Goal: Navigation & Orientation: Find specific page/section

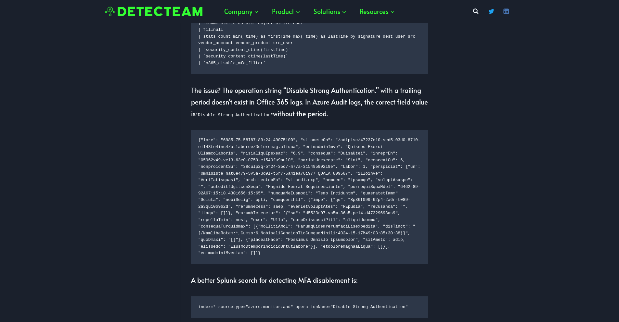
scroll to position [644, 0]
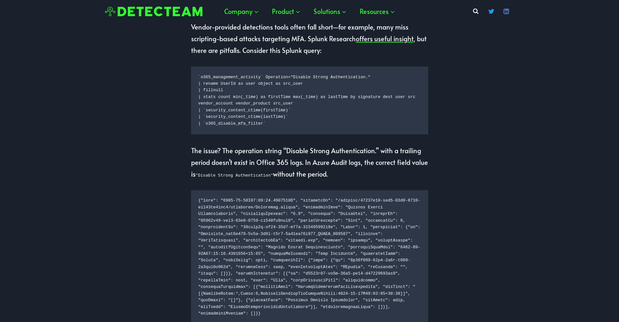
click at [167, 17] on div at bounding box center [154, 11] width 104 height 17
click at [160, 11] on img at bounding box center [154, 12] width 98 height 10
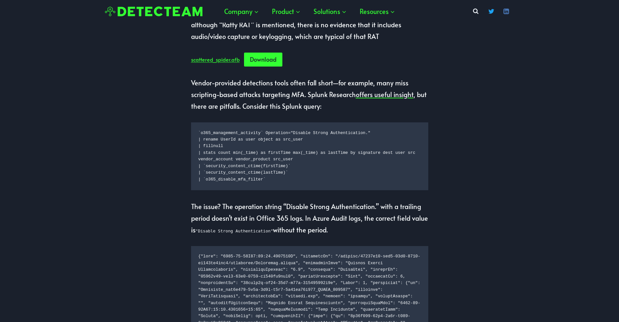
scroll to position [203, 0]
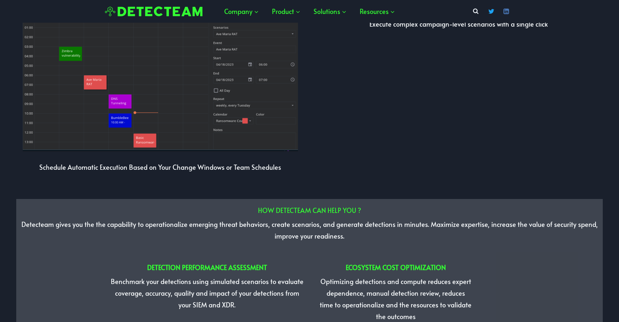
scroll to position [1539, 0]
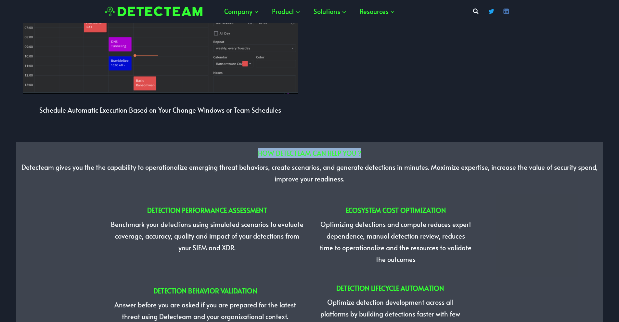
drag, startPoint x: 253, startPoint y: 121, endPoint x: 371, endPoint y: 124, distance: 118.4
click at [371, 149] on h2 "HOW DETECTEAM CAN HELP YOU ?" at bounding box center [309, 154] width 587 height 10
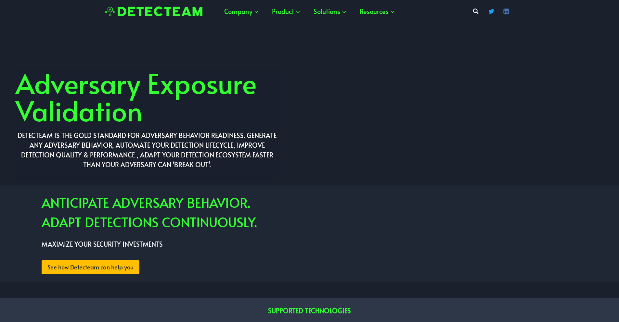
scroll to position [0, 0]
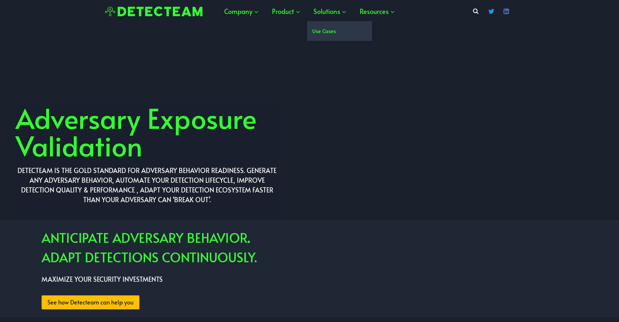
click at [323, 34] on link "Use Cases" at bounding box center [339, 31] width 65 height 20
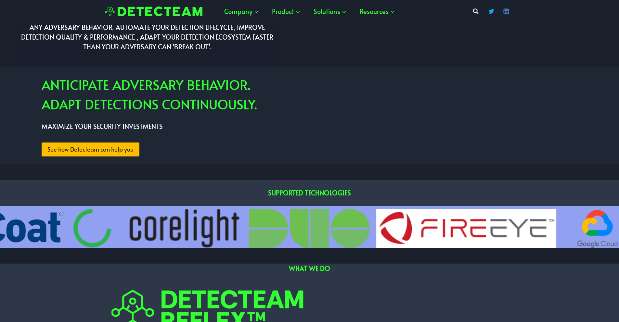
scroll to position [106, 0]
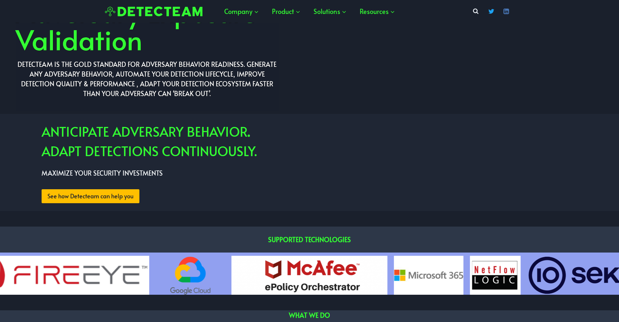
click at [113, 201] on link "See how Detecteam can help you" at bounding box center [91, 196] width 98 height 14
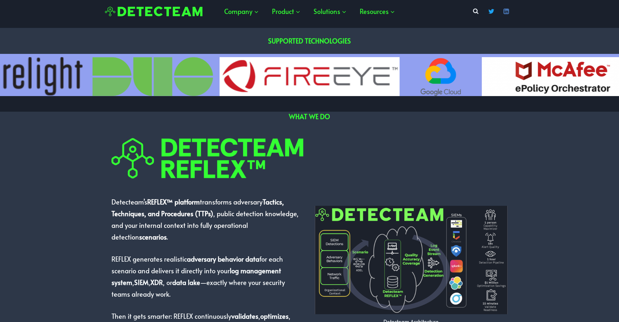
scroll to position [0, 0]
